Goal: Information Seeking & Learning: Learn about a topic

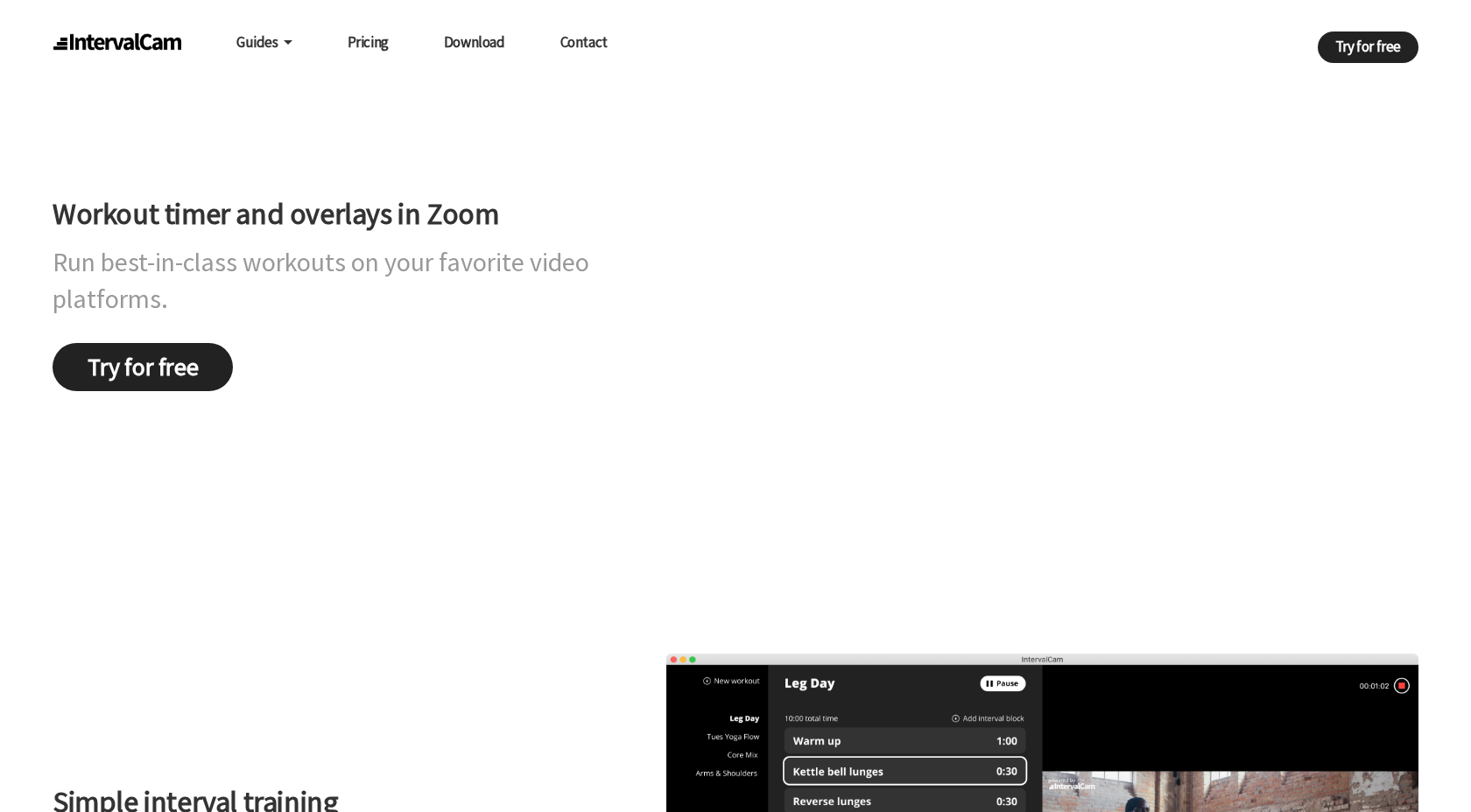
click at [380, 44] on link "Pricing" at bounding box center [368, 42] width 41 height 34
click at [370, 44] on link "Pricing" at bounding box center [368, 42] width 41 height 34
